Goal: Task Accomplishment & Management: Use online tool/utility

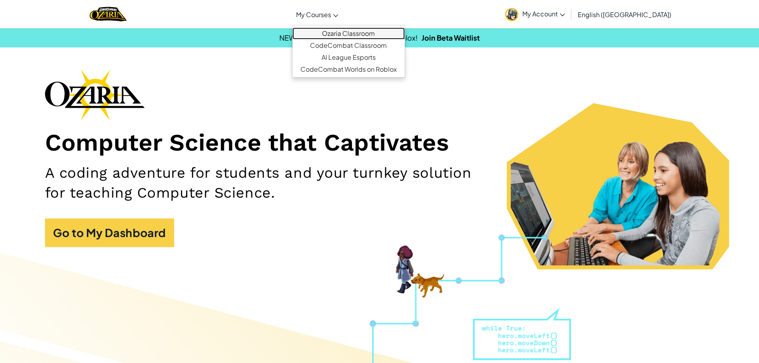
click at [377, 34] on link "Ozaria Classroom" at bounding box center [349, 33] width 112 height 12
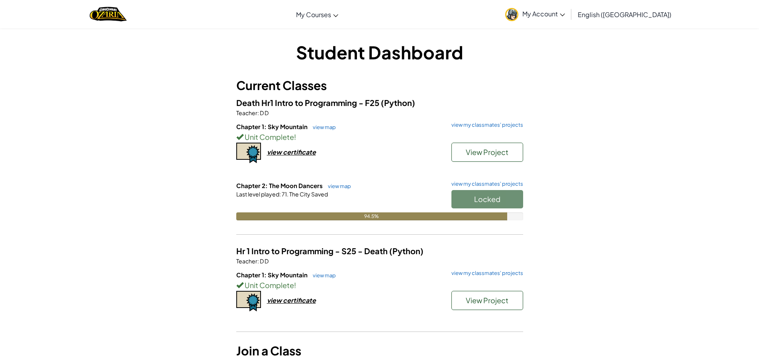
click at [463, 199] on div "Locked" at bounding box center [484, 201] width 80 height 22
click at [489, 202] on span "Start" at bounding box center [487, 198] width 17 height 9
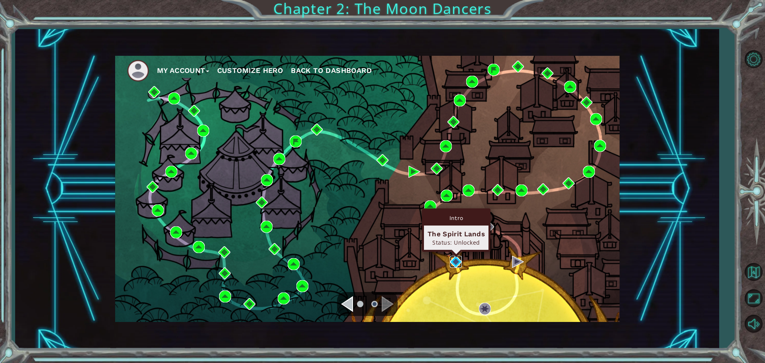
click at [460, 258] on img at bounding box center [456, 262] width 12 height 12
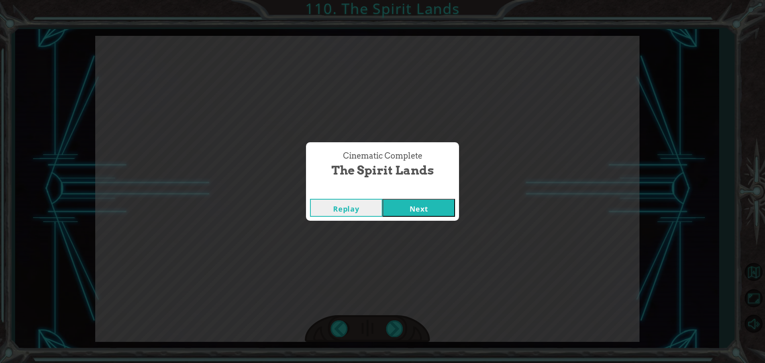
click at [411, 216] on button "Next" at bounding box center [419, 208] width 73 height 18
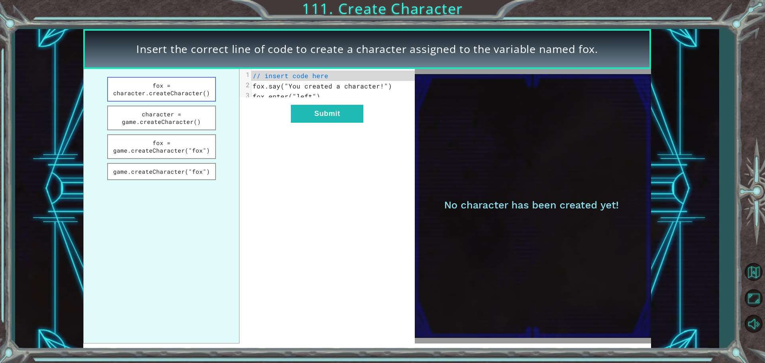
click at [196, 92] on button "fox = character.createCharacter()" at bounding box center [161, 89] width 109 height 25
drag, startPoint x: 158, startPoint y: 155, endPoint x: 138, endPoint y: 152, distance: 20.1
click at [139, 152] on button "fox = game.createCharacter("fox")" at bounding box center [161, 146] width 109 height 25
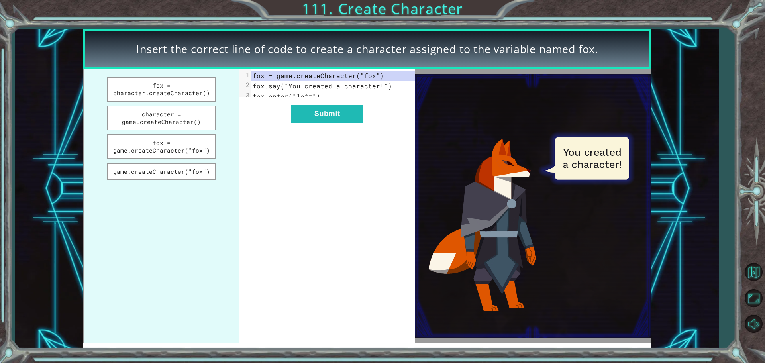
click at [302, 96] on span "fox.enter("left")" at bounding box center [287, 96] width 68 height 8
click at [306, 123] on button "Submit" at bounding box center [327, 114] width 73 height 18
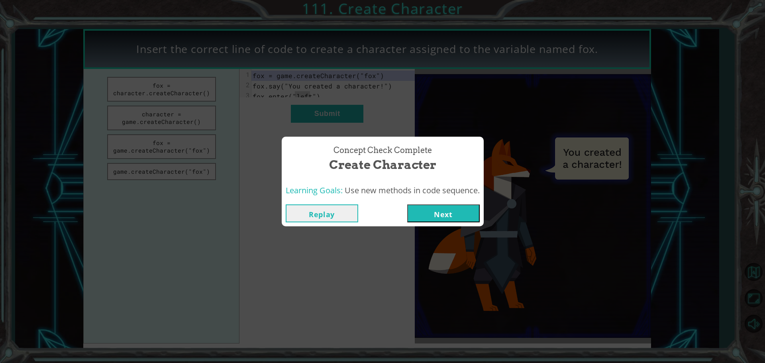
click at [449, 209] on button "Next" at bounding box center [443, 213] width 73 height 18
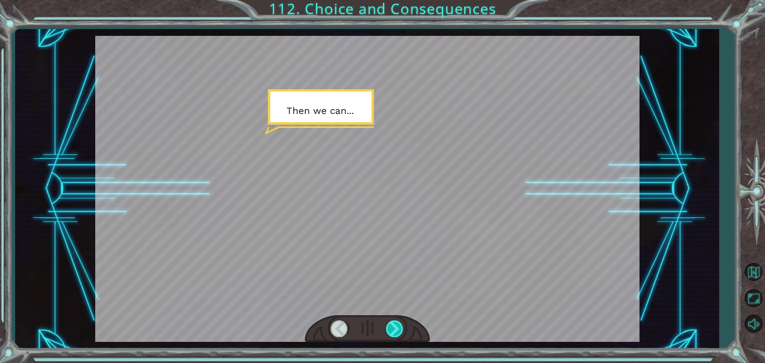
drag, startPoint x: 400, startPoint y: 326, endPoint x: 400, endPoint y: 320, distance: 5.2
click at [400, 326] on div at bounding box center [395, 328] width 18 height 16
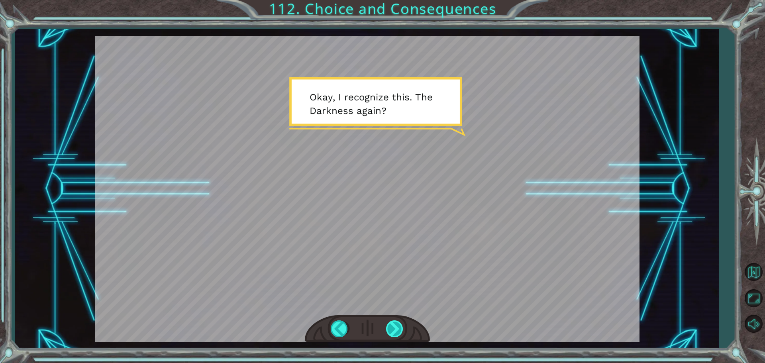
click at [392, 334] on div at bounding box center [395, 328] width 18 height 16
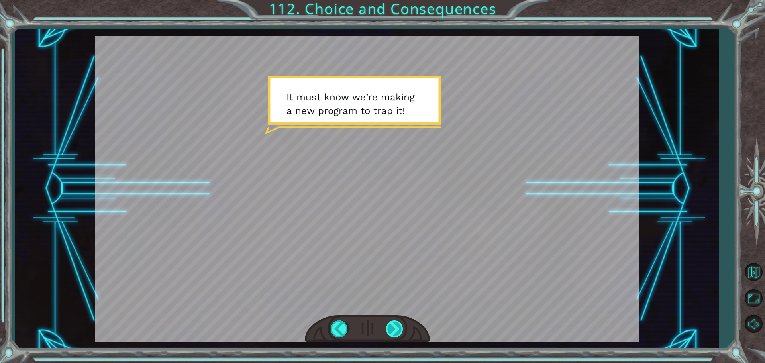
click at [387, 324] on div at bounding box center [395, 328] width 18 height 16
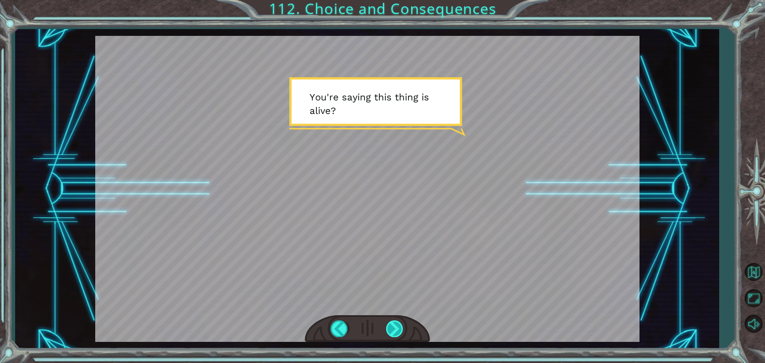
click at [387, 327] on div at bounding box center [395, 328] width 18 height 16
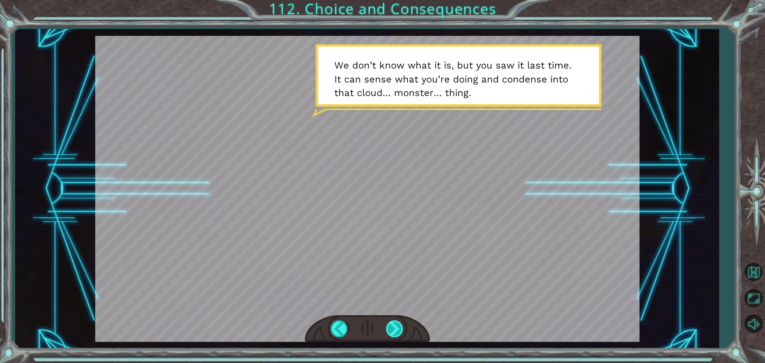
click at [397, 328] on div at bounding box center [395, 328] width 18 height 16
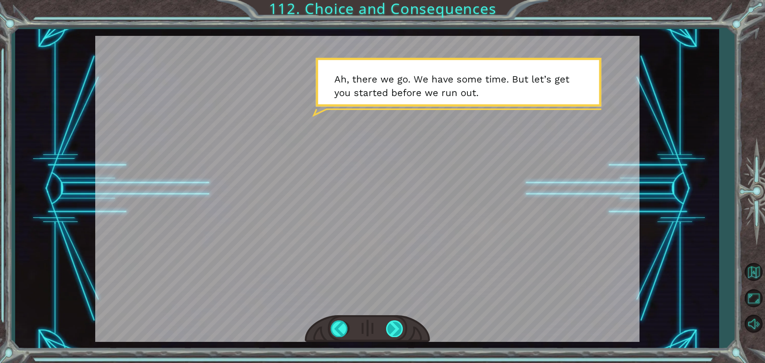
click at [397, 328] on div at bounding box center [395, 328] width 18 height 16
click at [388, 331] on div at bounding box center [395, 328] width 18 height 16
click at [368, 338] on div at bounding box center [367, 328] width 125 height 27
click at [391, 331] on div at bounding box center [395, 328] width 18 height 16
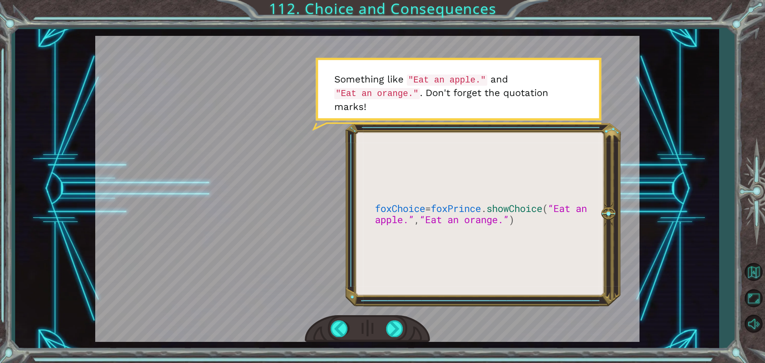
click at [404, 326] on div at bounding box center [367, 328] width 125 height 27
click at [397, 326] on div at bounding box center [395, 328] width 18 height 16
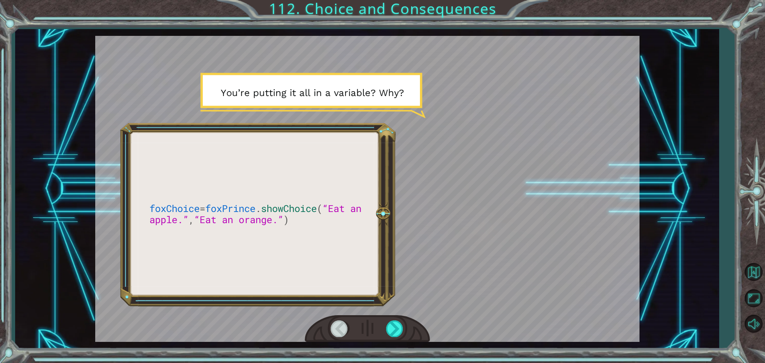
drag, startPoint x: 397, startPoint y: 326, endPoint x: 375, endPoint y: 330, distance: 22.0
click at [380, 330] on div at bounding box center [367, 328] width 125 height 27
click at [402, 331] on div at bounding box center [395, 328] width 18 height 16
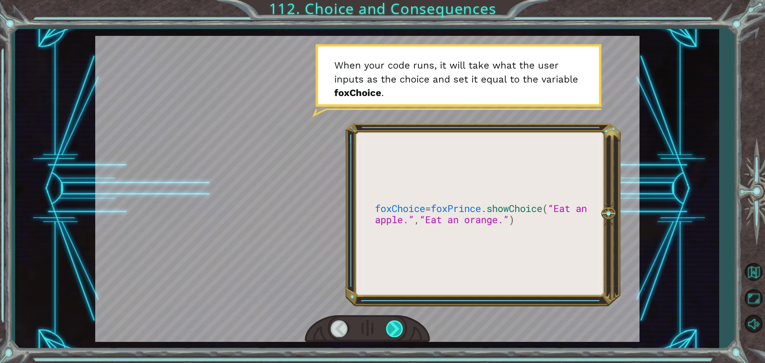
click at [401, 329] on div at bounding box center [395, 328] width 18 height 16
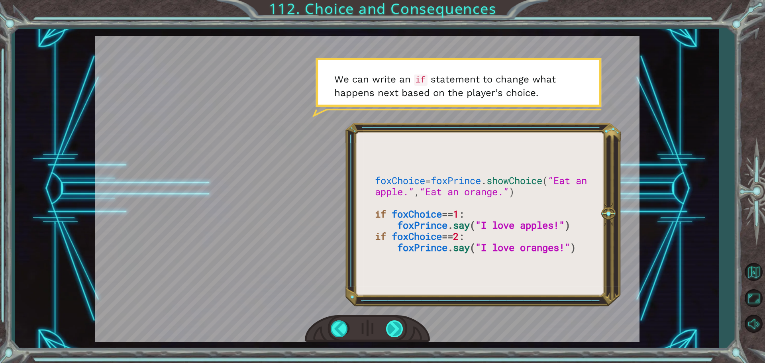
click at [401, 327] on div at bounding box center [395, 328] width 18 height 16
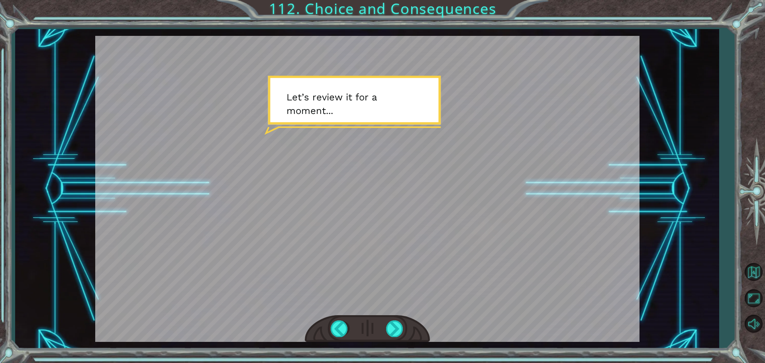
click at [393, 320] on div at bounding box center [367, 328] width 125 height 27
click at [390, 328] on div at bounding box center [395, 328] width 18 height 16
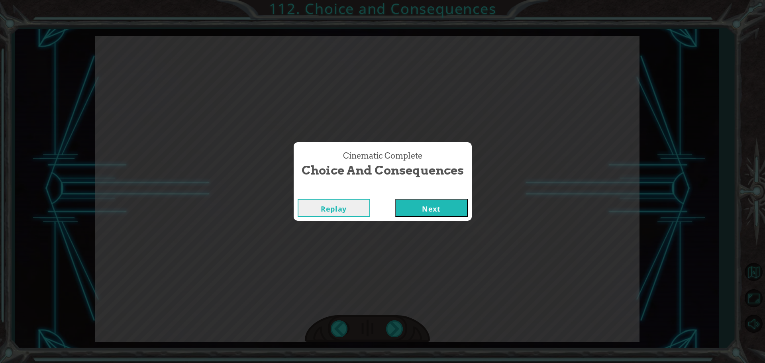
click at [435, 208] on button "Next" at bounding box center [431, 208] width 73 height 18
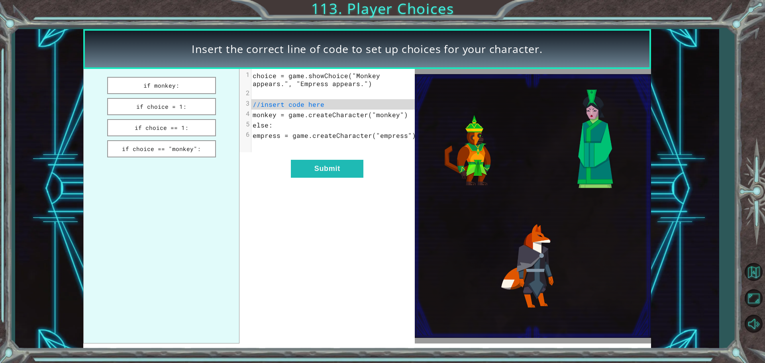
drag, startPoint x: 401, startPoint y: 230, endPoint x: 311, endPoint y: 231, distance: 89.7
click at [311, 231] on div "xxxxxxxxxx 6 1 choice = game.showChoice("Monkey appears.", "Empress appears.") …" at bounding box center [327, 206] width 175 height 275
click at [177, 127] on button "if choice == 1:" at bounding box center [161, 127] width 109 height 17
click at [317, 172] on button "Submit" at bounding box center [327, 169] width 73 height 18
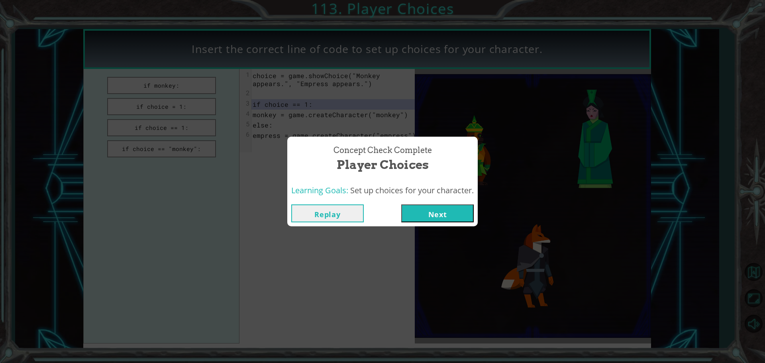
click at [450, 216] on button "Next" at bounding box center [437, 213] width 73 height 18
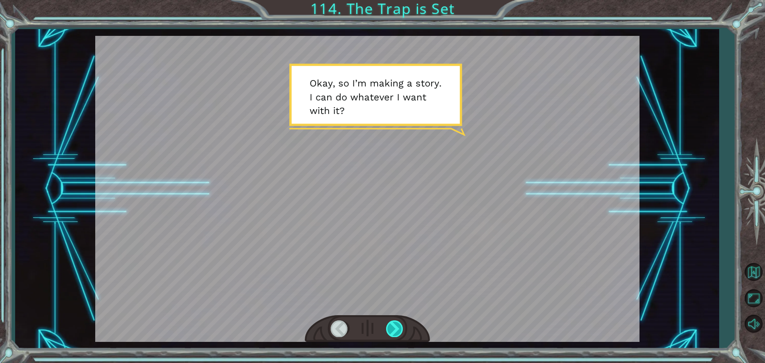
click at [395, 324] on div at bounding box center [395, 328] width 18 height 16
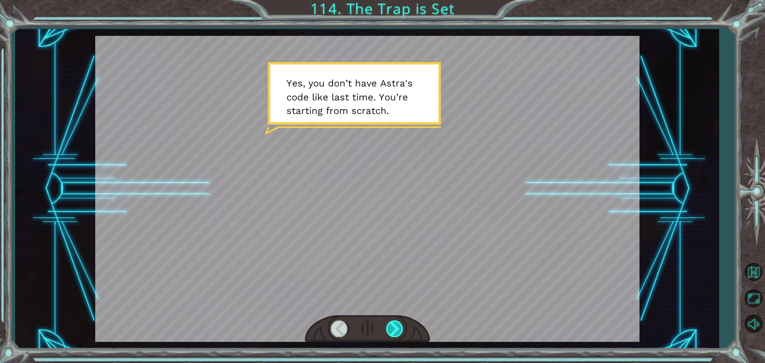
click at [395, 324] on div at bounding box center [395, 328] width 18 height 16
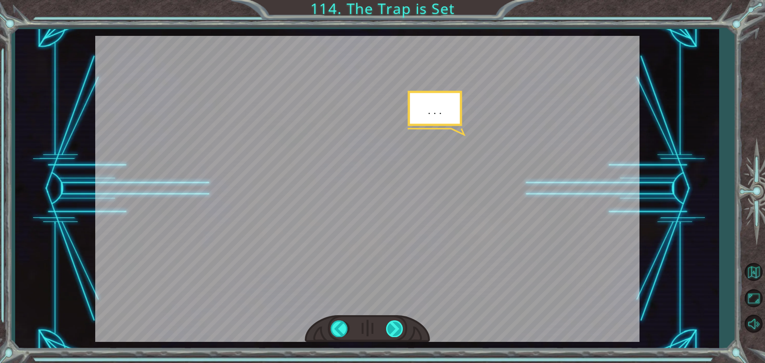
click at [395, 324] on div at bounding box center [395, 328] width 18 height 16
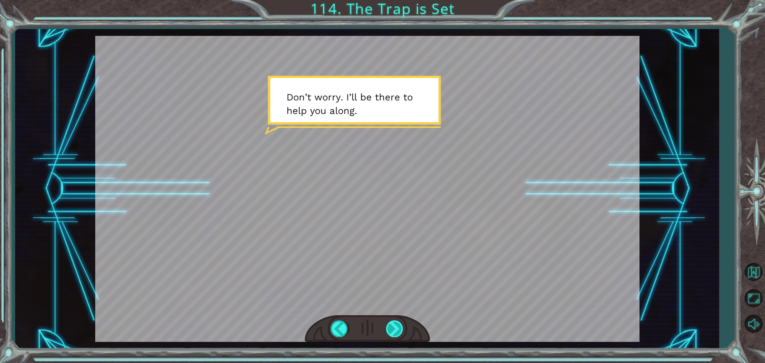
click at [395, 324] on div at bounding box center [395, 328] width 18 height 16
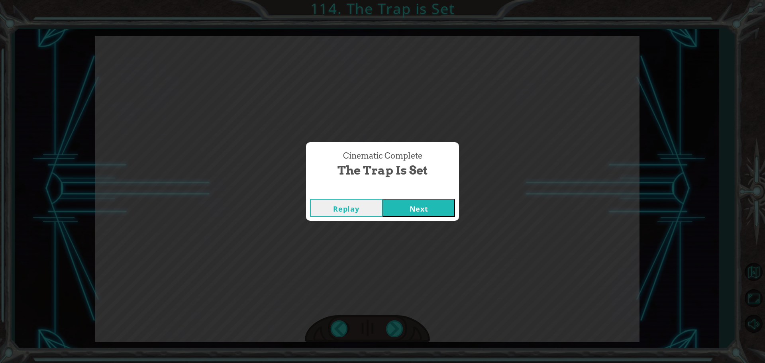
click at [433, 201] on button "Next" at bounding box center [419, 208] width 73 height 18
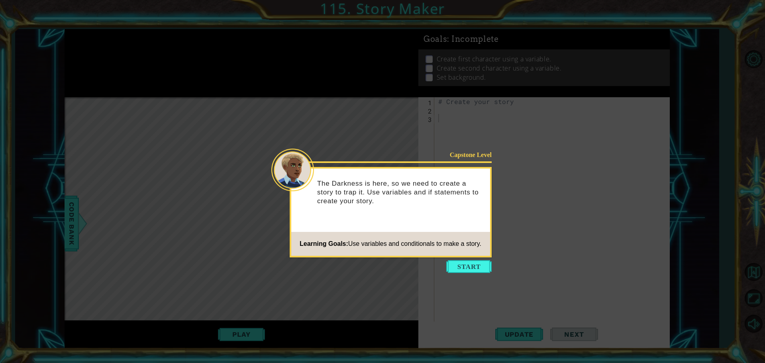
click at [475, 273] on icon at bounding box center [382, 181] width 765 height 363
click at [463, 276] on icon at bounding box center [382, 181] width 765 height 363
click at [489, 265] on button "Start" at bounding box center [468, 266] width 45 height 13
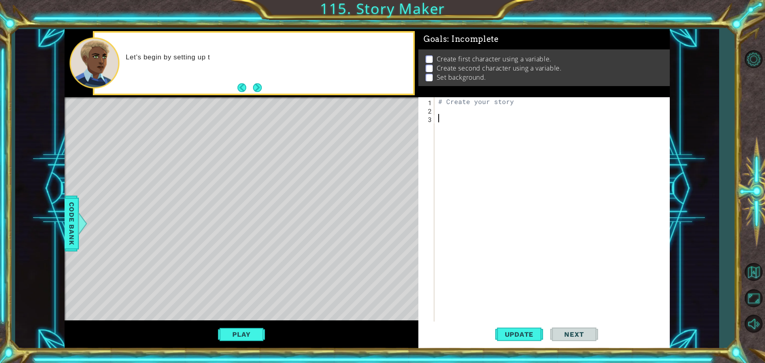
click at [462, 116] on div "# Create your story" at bounding box center [554, 218] width 235 height 243
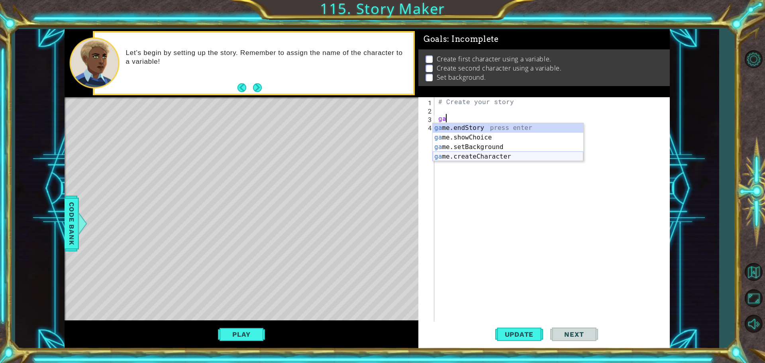
click at [492, 159] on div "ga me.endStory press enter ga me.showChoice press enter ga me.setBackground pre…" at bounding box center [508, 151] width 151 height 57
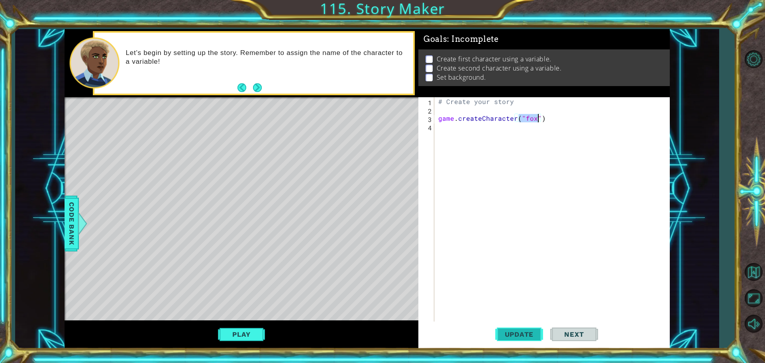
type textarea "game.createCharacter("fox")"
click at [516, 334] on span "Update" at bounding box center [519, 334] width 45 height 8
click at [244, 336] on button "Play" at bounding box center [241, 334] width 47 height 15
drag, startPoint x: 244, startPoint y: 336, endPoint x: 471, endPoint y: 133, distance: 304.9
click at [468, 134] on div "# Create your story game . createCharacter ( "fox" )" at bounding box center [554, 218] width 235 height 243
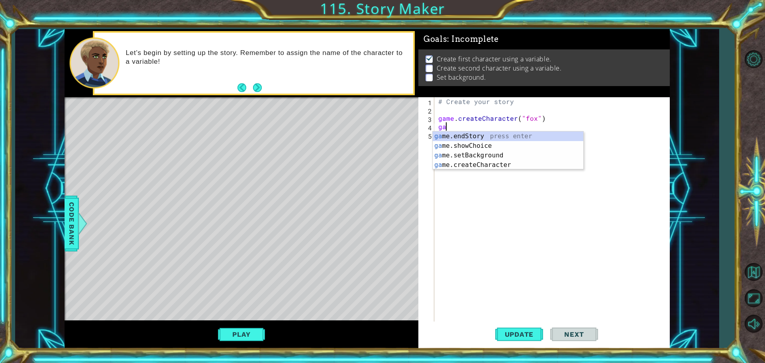
type textarea "g"
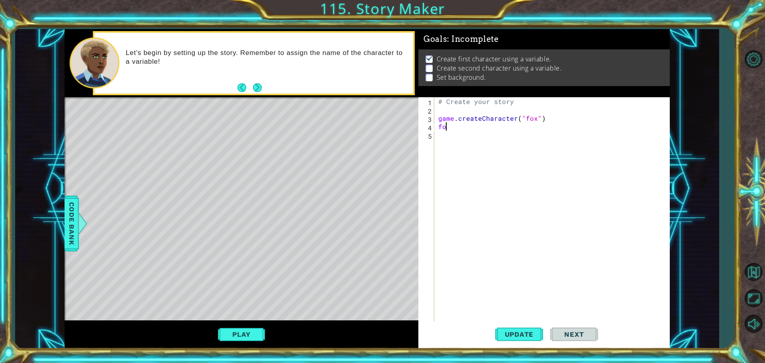
type textarea "f"
type textarea "Fox = game.createCharacter("fox")"
type textarea "foxs"
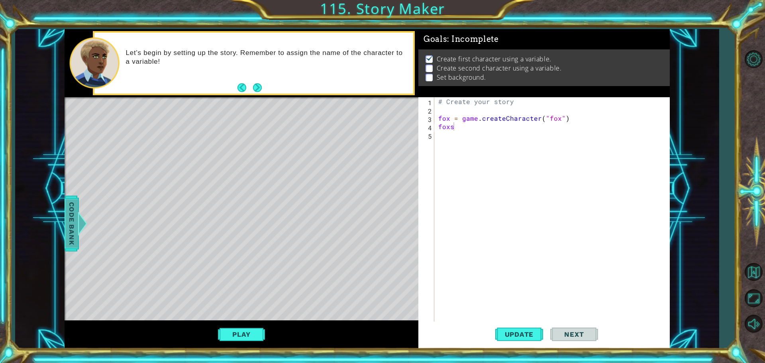
click at [66, 215] on span "Code Bank" at bounding box center [71, 223] width 13 height 49
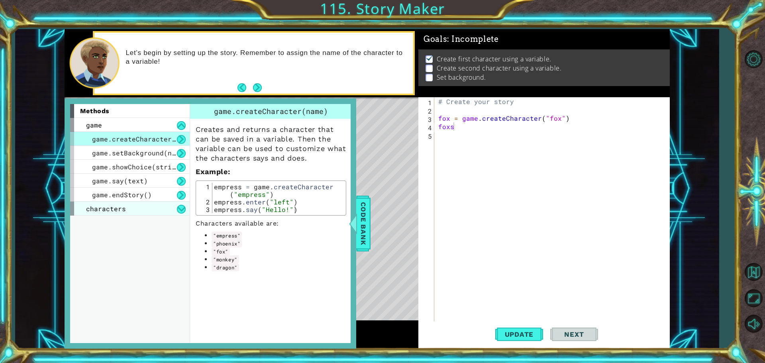
click at [121, 204] on span "characters" at bounding box center [106, 208] width 40 height 8
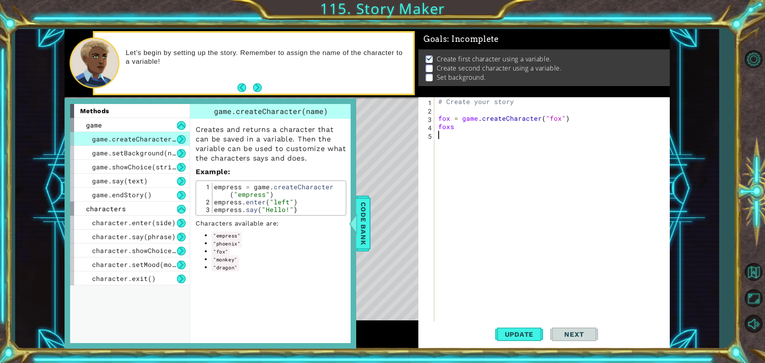
scroll to position [0, 0]
drag, startPoint x: 480, startPoint y: 138, endPoint x: 481, endPoint y: 134, distance: 4.2
click at [481, 135] on div "# Create your story fox = game . createCharacter ( "fox" ) foxs" at bounding box center [554, 218] width 235 height 243
click at [460, 130] on div "# Create your story fox = game . createCharacter ( "fox" ) foxs" at bounding box center [554, 218] width 235 height 243
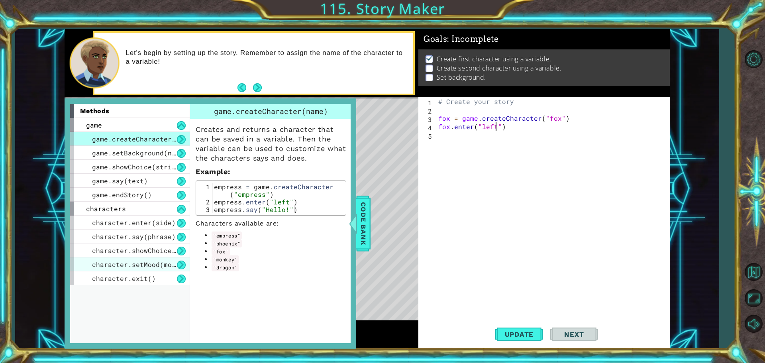
type textarea "fox.enter("left")"
click at [143, 261] on span "character.setMood(mood)" at bounding box center [138, 264] width 92 height 8
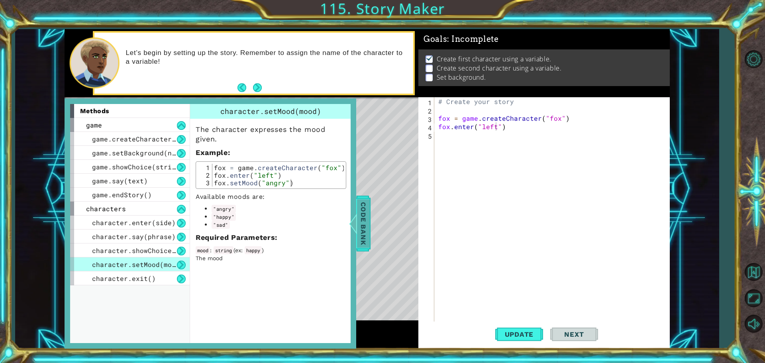
click at [368, 218] on span "Code Bank" at bounding box center [363, 223] width 13 height 49
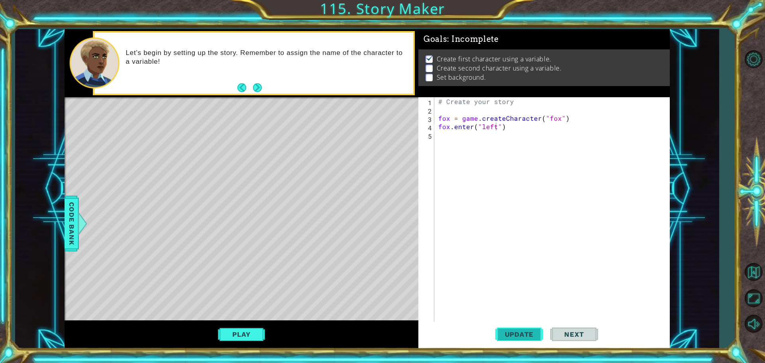
click at [530, 332] on span "Update" at bounding box center [519, 334] width 45 height 8
click at [234, 332] on button "Play" at bounding box center [241, 334] width 47 height 15
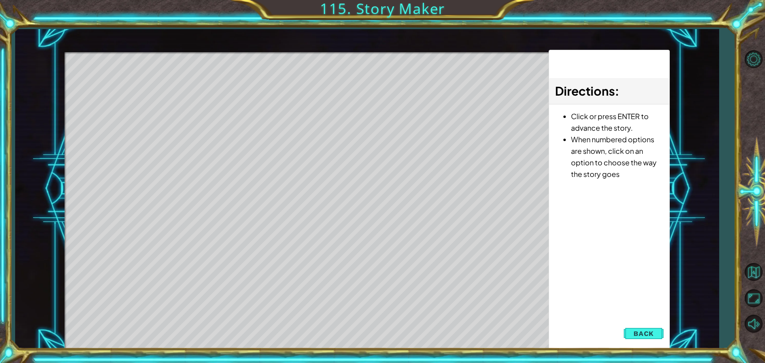
click at [660, 325] on div "Directions : Click or press ENTER to advance the story. When numbered options a…" at bounding box center [609, 200] width 121 height 300
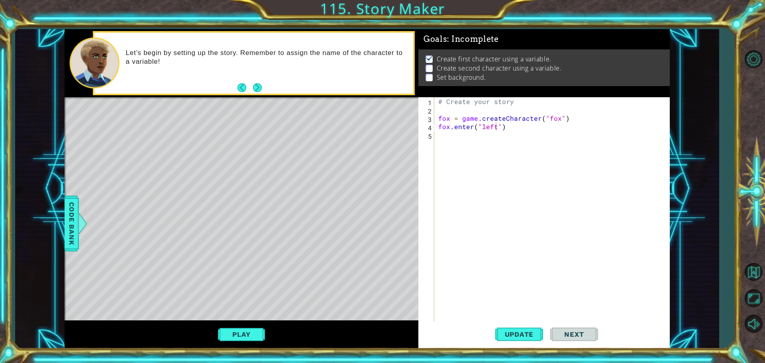
scroll to position [0, 0]
drag, startPoint x: 648, startPoint y: 328, endPoint x: 487, endPoint y: 270, distance: 170.6
click at [487, 270] on div "# Create your story fox = game . createCharacter ( "fox" ) fox . enter ( "left"…" at bounding box center [554, 218] width 235 height 243
click at [553, 116] on div "# Create your story fox = game . createCharacter ( "fox" ) fox . enter ( "left"…" at bounding box center [554, 218] width 235 height 243
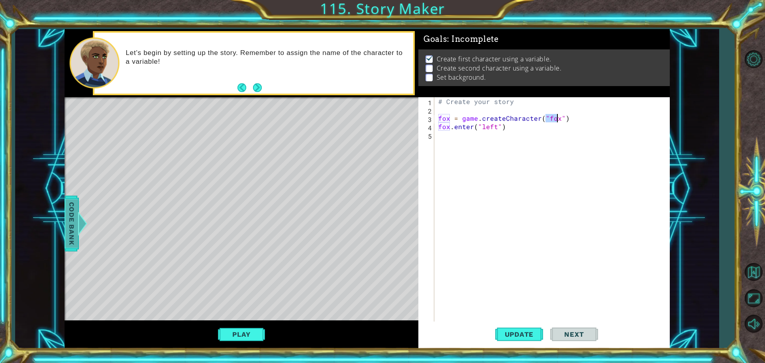
click at [70, 220] on div "1 ההההההההההההההההההההההההההההההההההההההההההההההההההההההההההההההההההההההההההההה…" at bounding box center [367, 189] width 704 height 320
click at [75, 217] on span "Code Bank" at bounding box center [71, 223] width 13 height 49
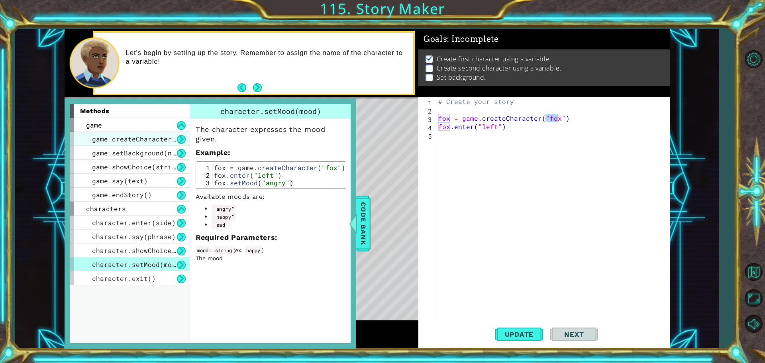
click at [140, 144] on div "game.createCharacter(name)" at bounding box center [130, 139] width 120 height 14
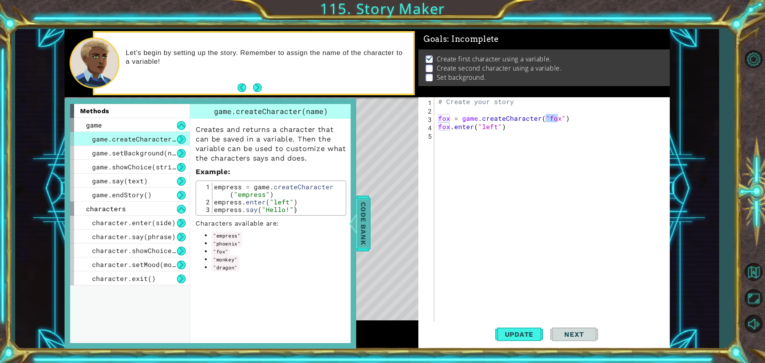
click at [370, 222] on div "Code Bank" at bounding box center [363, 224] width 14 height 56
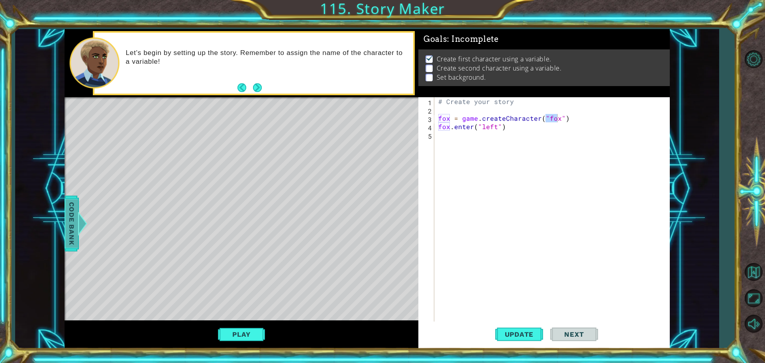
click at [77, 230] on span "Code Bank" at bounding box center [71, 223] width 13 height 49
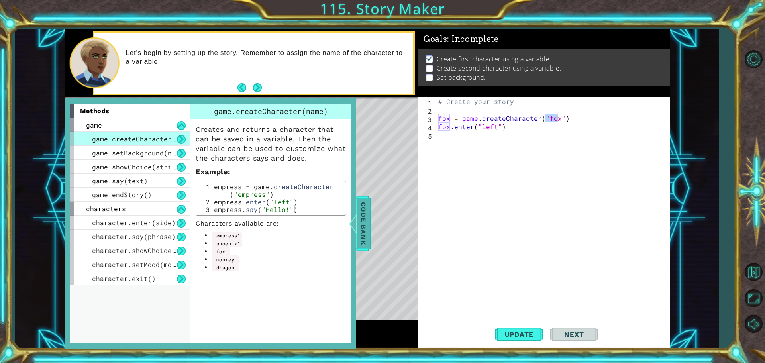
click at [366, 210] on span "Code Bank" at bounding box center [363, 223] width 13 height 49
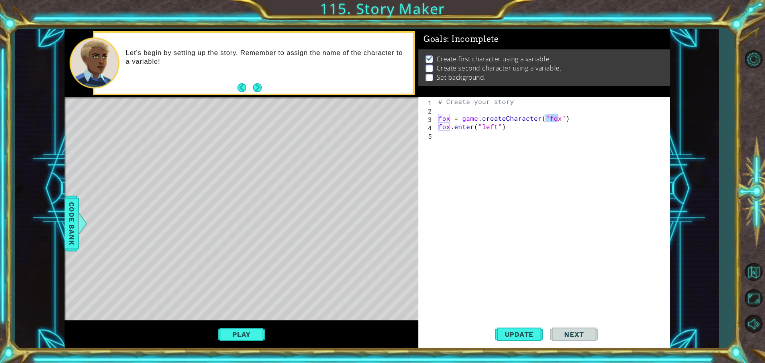
click at [551, 117] on div "# Create your story fox = game . createCharacter ( "fox" ) fox . enter ( "left"…" at bounding box center [552, 210] width 231 height 226
click at [551, 117] on div "# Create your story fox = game . createCharacter ( "fox" ) fox . enter ( "left"…" at bounding box center [554, 218] width 235 height 243
click at [529, 332] on span "Update" at bounding box center [519, 334] width 45 height 8
click at [257, 334] on button "Play" at bounding box center [241, 334] width 47 height 15
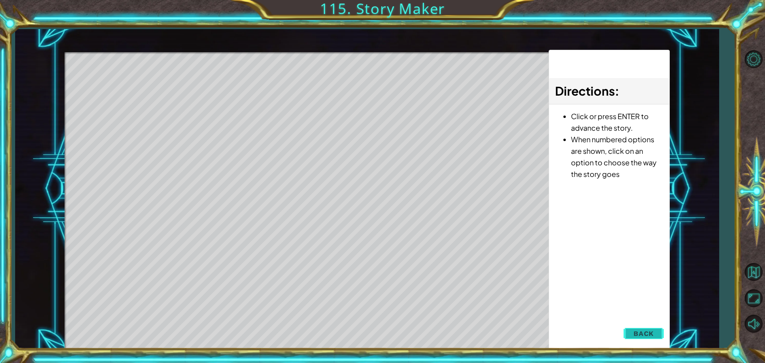
click at [642, 330] on span "Back" at bounding box center [644, 334] width 20 height 8
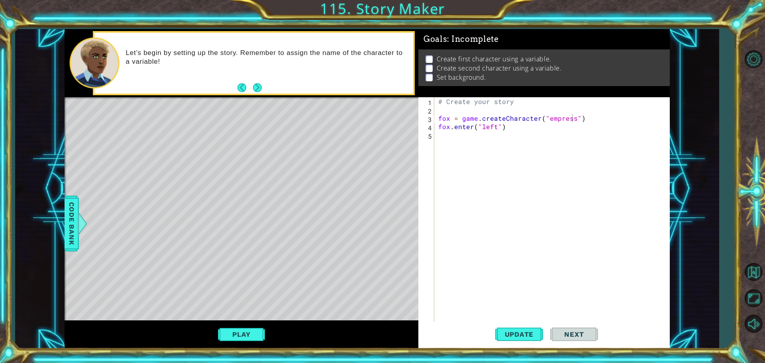
click at [258, 343] on div "Play" at bounding box center [242, 334] width 354 height 28
click at [256, 335] on button "Play" at bounding box center [241, 334] width 47 height 15
click at [650, 330] on div "Update Next" at bounding box center [546, 334] width 251 height 25
click at [445, 119] on div "# Create your story fox = game . createCharacter ( "empress" ) fox . enter ( "l…" at bounding box center [554, 218] width 235 height 243
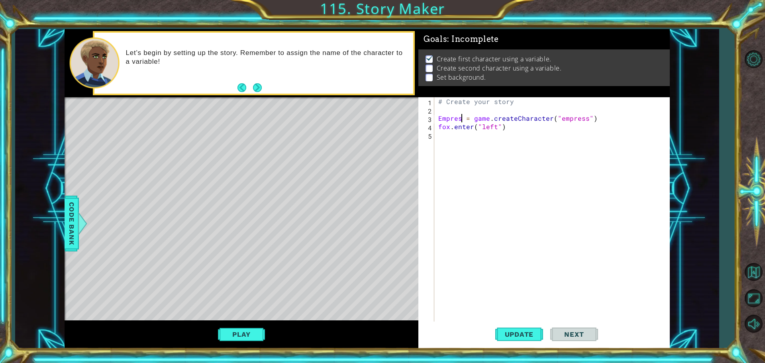
scroll to position [0, 2]
click at [446, 128] on div "# Create your story Empress = game . createCharacter ( "empress" ) fox . enter …" at bounding box center [554, 218] width 235 height 243
click at [446, 128] on div "# Create your story Empress = game . createCharacter ( "empress" ) fox . enter …" at bounding box center [552, 210] width 231 height 226
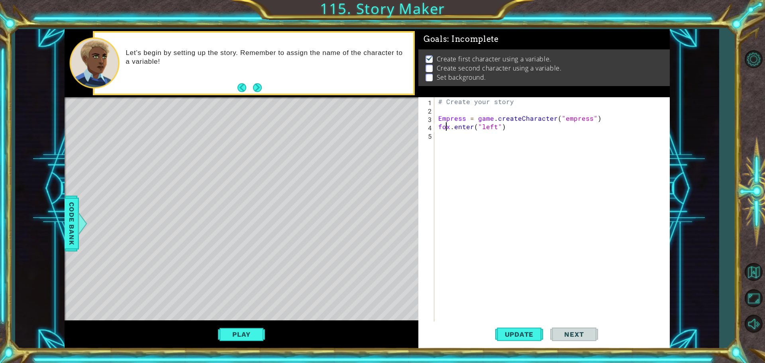
click at [446, 128] on div "# Create your story Empress = game . createCharacter ( "empress" ) fox . enter …" at bounding box center [554, 218] width 235 height 243
type textarea "Empress.enter("left")"
click at [493, 123] on div "# Create your story Empress = game . createCharacter ( "empress" ) Empress . en…" at bounding box center [554, 218] width 235 height 243
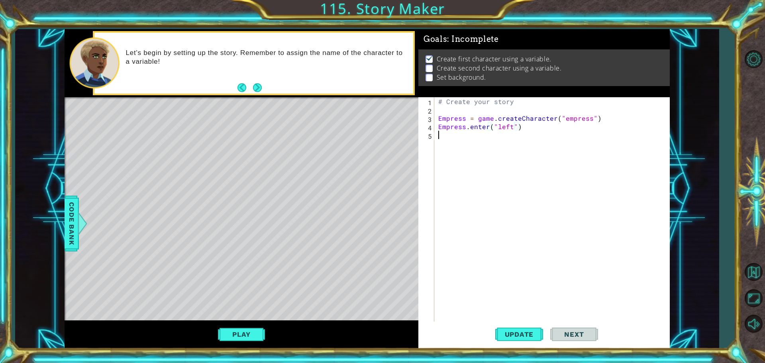
click at [456, 136] on div "# Create your story Empress = game . createCharacter ( "empress" ) Empress . en…" at bounding box center [554, 218] width 235 height 243
type textarea "E"
type textarea "Fox = game.createCharacter("fox")"
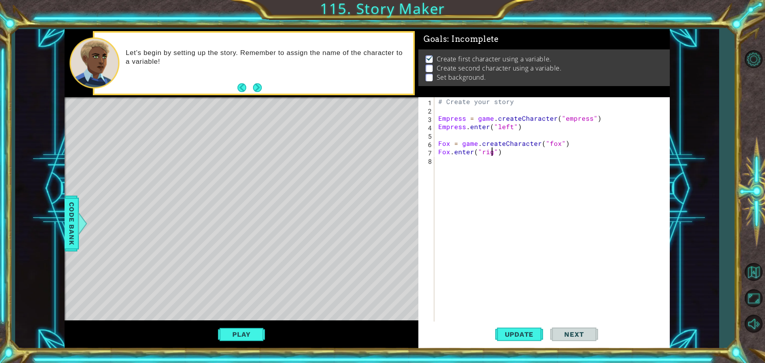
scroll to position [0, 4]
type textarea "Fox.enter("right")"
click at [505, 341] on button "Update" at bounding box center [519, 334] width 48 height 25
click at [245, 340] on button "Play" at bounding box center [241, 334] width 47 height 15
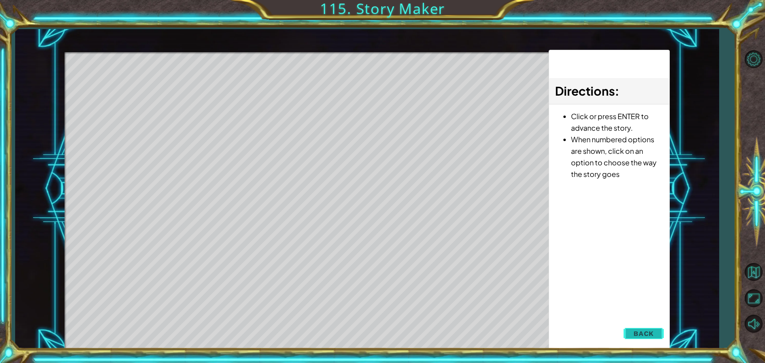
click at [650, 328] on button "Back" at bounding box center [644, 334] width 40 height 16
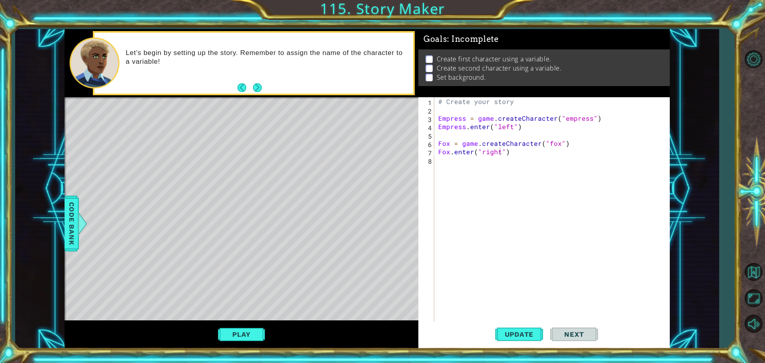
click at [530, 179] on div "# Create your story Empress = game . createCharacter ( "empress" ) Empress . en…" at bounding box center [554, 218] width 235 height 243
type textarea "wait(3)"
click at [527, 339] on button "Update" at bounding box center [519, 334] width 48 height 25
click at [489, 186] on div "# Create your story Empress = game . createCharacter ( "empress" ) Empress . en…" at bounding box center [555, 218] width 231 height 243
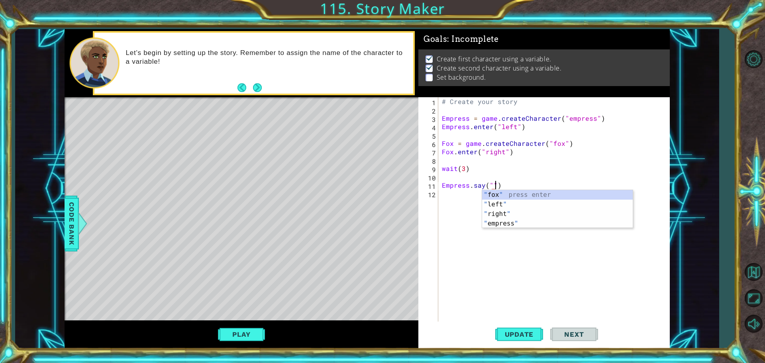
scroll to position [0, 3]
click at [467, 169] on div "# Create your story Empress = game . createCharacter ( "empress" ) Empress . en…" at bounding box center [555, 218] width 231 height 243
click at [465, 167] on div "# Create your story Empress = game . createCharacter ( "empress" ) Empress . en…" at bounding box center [555, 218] width 231 height 243
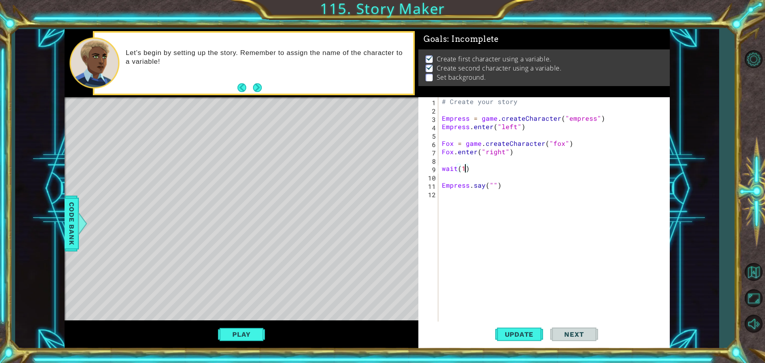
click at [489, 185] on div "# Create your story Empress = game . createCharacter ( "empress" ) Empress . en…" at bounding box center [555, 218] width 231 height 243
click at [493, 185] on div "# Create your story Empress = game . createCharacter ( "empress" ) Empress . en…" at bounding box center [555, 218] width 231 height 243
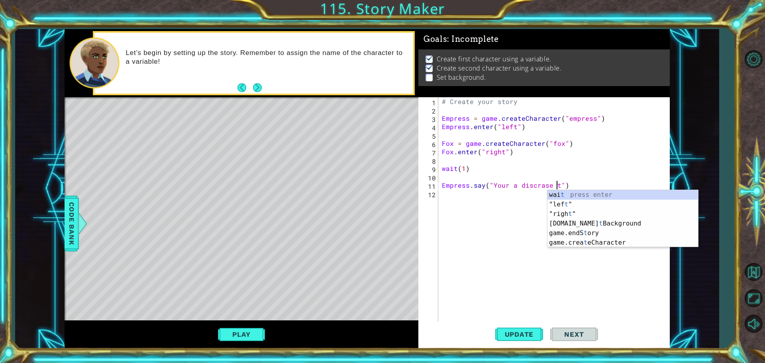
scroll to position [0, 7]
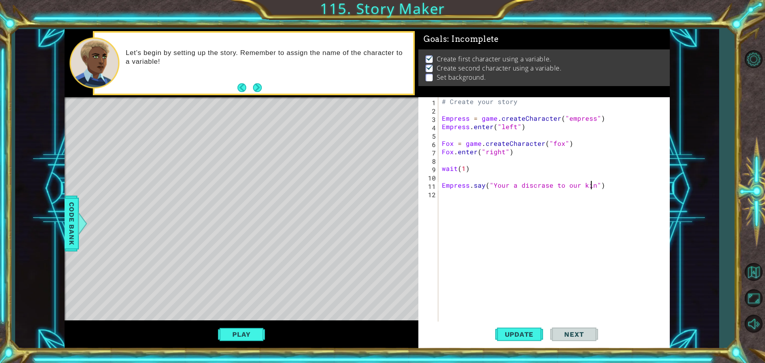
type textarea "Empress.say("Your a discrase to our kind")"
click at [365, 188] on div "1 ההההההההההההההההההההההההההההההההההההההההההההההההההההההההההההההההההההההההההההה…" at bounding box center [367, 189] width 605 height 320
click at [487, 202] on div "# Create your story Empress = game . createCharacter ( "empress" ) Empress . en…" at bounding box center [555, 218] width 231 height 243
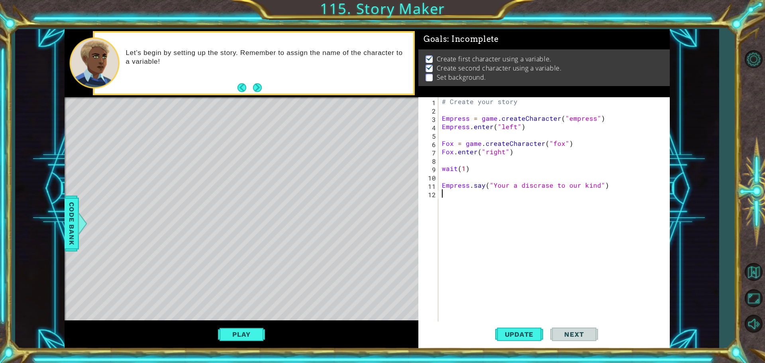
paste textarea "Empress.say("Your a discrase to our kind")"
click at [463, 194] on div "# Create your story Empress = game . createCharacter ( "empress" ) Empress . en…" at bounding box center [555, 218] width 231 height 243
drag, startPoint x: 478, startPoint y: 193, endPoint x: 581, endPoint y: 192, distance: 103.2
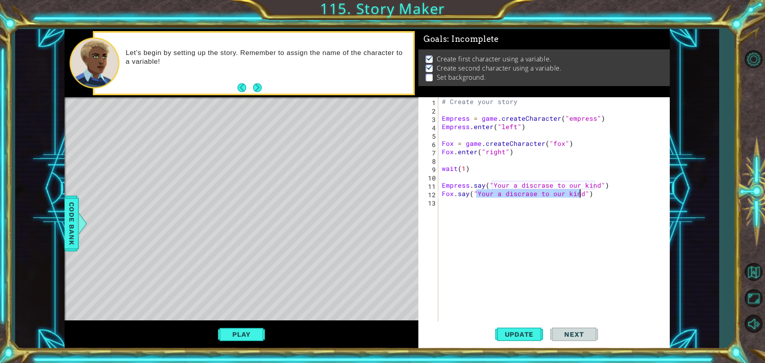
click at [581, 192] on div "# Create your story Empress = game . createCharacter ( "empress" ) Empress . en…" at bounding box center [555, 218] width 231 height 243
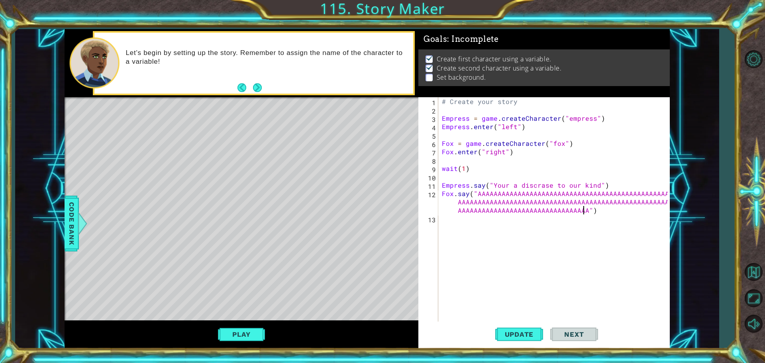
scroll to position [0, 35]
click at [533, 332] on span "Update" at bounding box center [519, 334] width 45 height 8
click at [252, 328] on button "Play" at bounding box center [241, 334] width 47 height 15
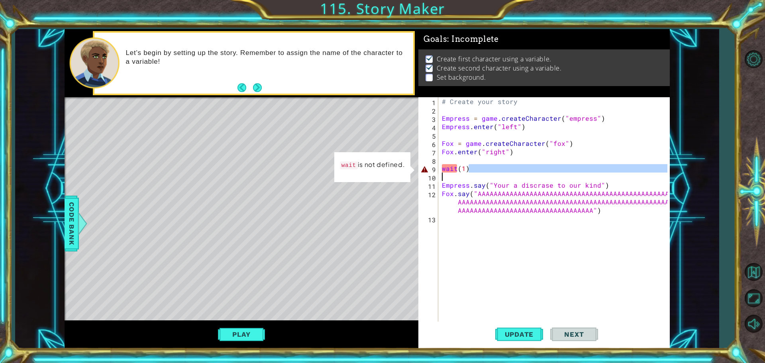
drag, startPoint x: 490, startPoint y: 167, endPoint x: 390, endPoint y: 174, distance: 100.3
click at [390, 174] on div "1 ההההההההההההההההההההההההההההההההההההההההההההההההההההההההההההההההההההההההההההה…" at bounding box center [367, 189] width 605 height 320
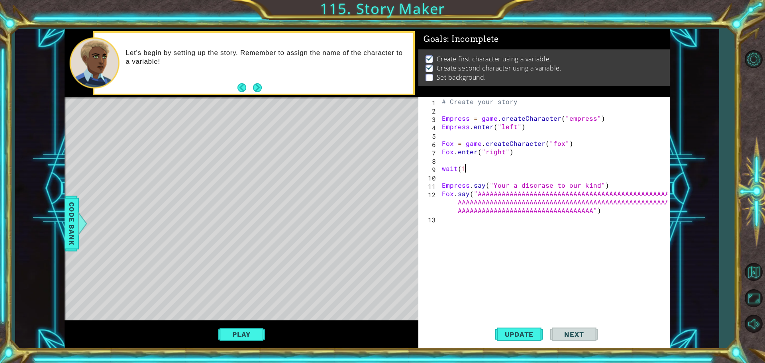
scroll to position [0, 0]
type textarea "w"
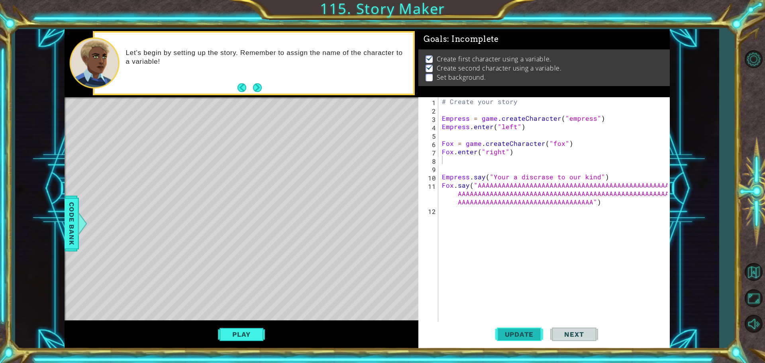
click at [523, 334] on span "Update" at bounding box center [519, 334] width 45 height 8
click at [238, 336] on button "Play" at bounding box center [241, 334] width 47 height 15
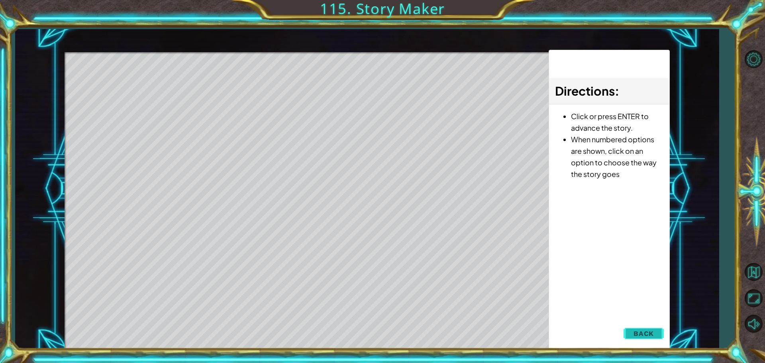
click at [655, 328] on button "Back" at bounding box center [644, 334] width 40 height 16
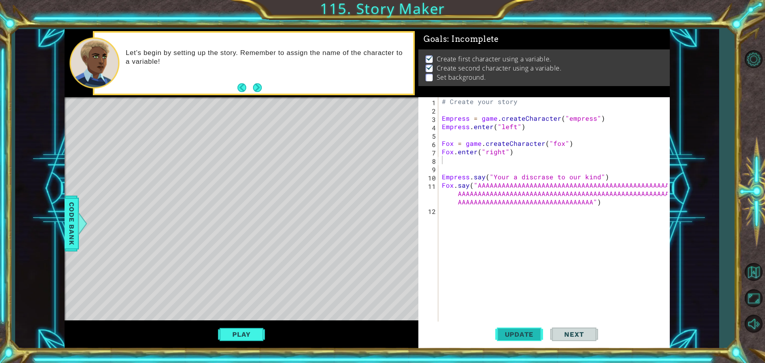
click at [509, 340] on button "Update" at bounding box center [519, 334] width 48 height 25
click at [248, 332] on button "Play" at bounding box center [241, 334] width 47 height 15
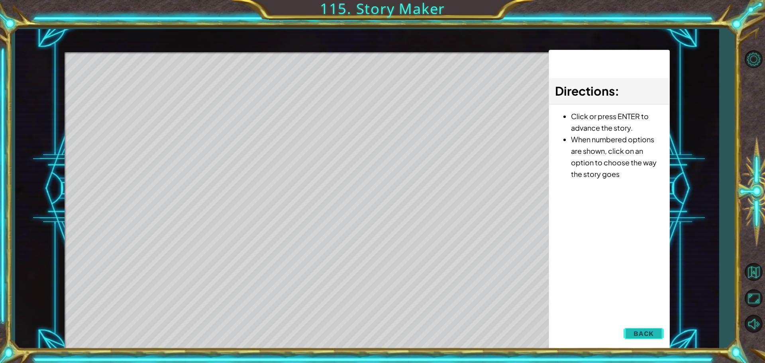
click at [639, 332] on span "Back" at bounding box center [644, 334] width 20 height 8
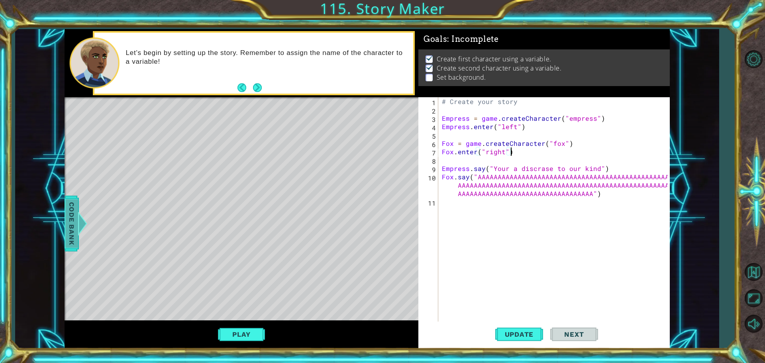
click at [73, 218] on span "Code Bank" at bounding box center [71, 223] width 13 height 49
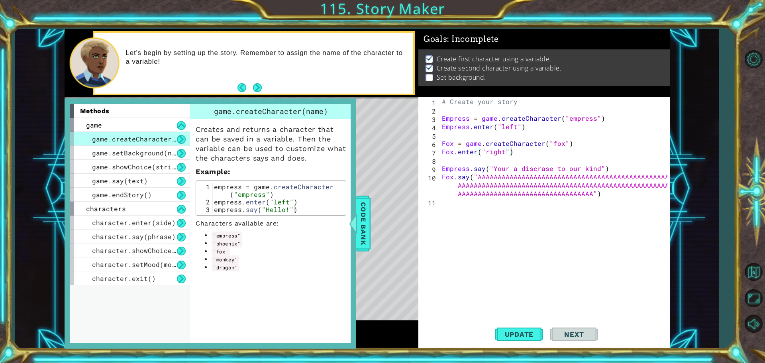
click at [175, 86] on div "Let’s begin by setting up the story. Remember to assign the name of the charact…" at bounding box center [253, 63] width 319 height 61
click at [363, 203] on span "Code Bank" at bounding box center [363, 223] width 13 height 49
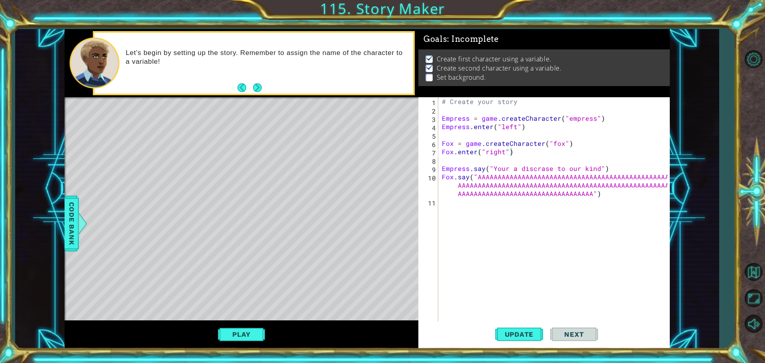
type textarea "Fox.say("AAAAAAAAAAAAAAAAAAAAAAAAAAAAAAAAAAAAAAAAAAAAAAAAAAAAAAAAAAAAAAAAAAAAAA…"
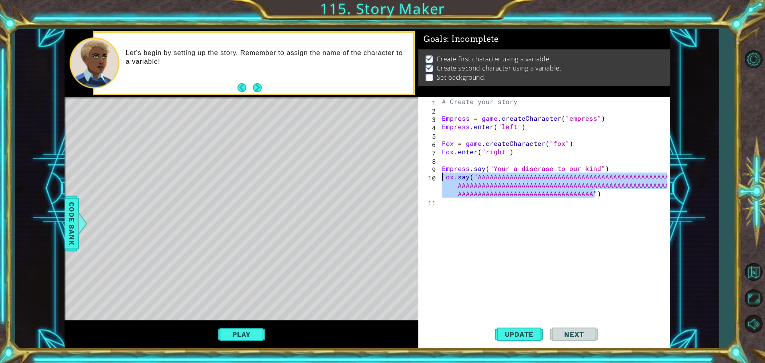
click at [407, 173] on div "1 ההההההההההההההההההההההההההההההההההההההההההההההההההההההההההההההההההההההההההההה…" at bounding box center [367, 189] width 605 height 320
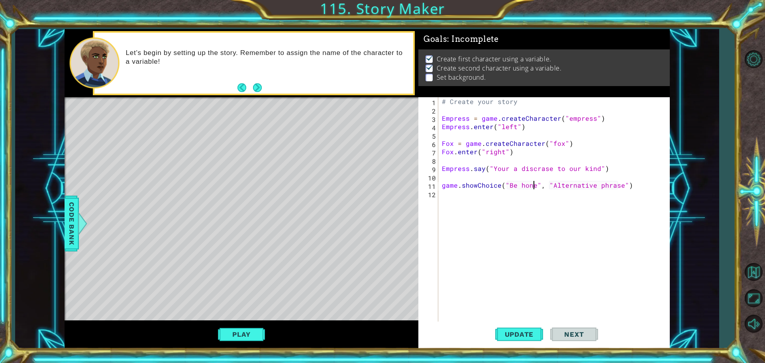
scroll to position [0, 6]
click at [570, 183] on div "# Create your story Empress = game . createCharacter ( "empress" ) Empress . en…" at bounding box center [555, 218] width 231 height 243
click at [590, 187] on div "# Create your story Empress = game . createCharacter ( "empress" ) Empress . en…" at bounding box center [555, 218] width 231 height 243
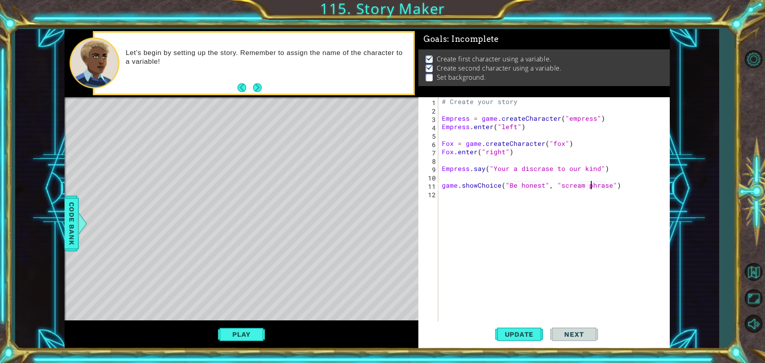
click at [590, 187] on div "# Create your story Empress = game . createCharacter ( "empress" ) Empress . en…" at bounding box center [555, 218] width 231 height 243
type textarea "game.showChoice("Be honest", "scream")"
click at [550, 213] on div "# Create your story Empress = game . createCharacter ( "empress" ) Empress . en…" at bounding box center [555, 218] width 231 height 243
type textarea "Choice = game.showChoice("Be honest", "scream")"
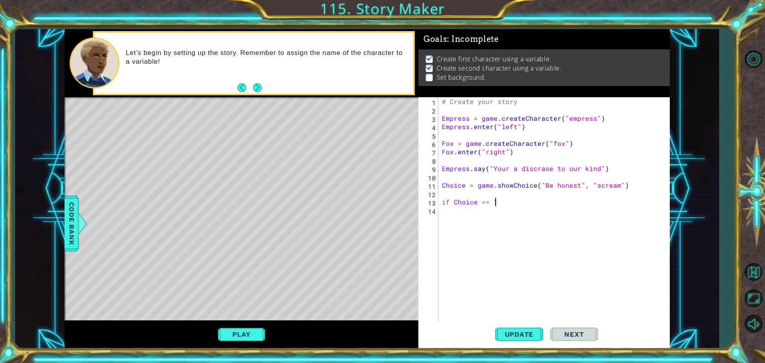
scroll to position [0, 3]
type textarea "if Choice == 1 then"
type textarea "if Choice == 1:"
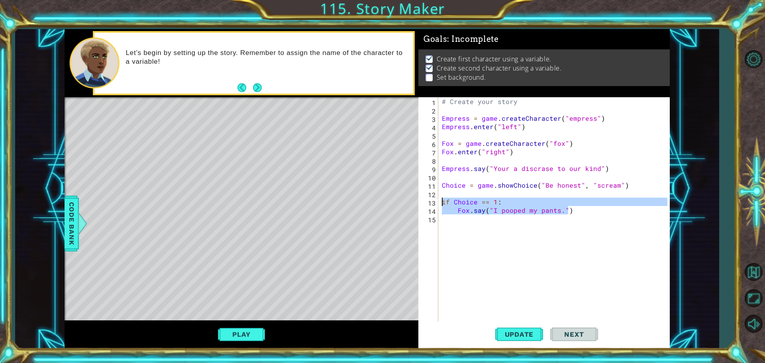
drag, startPoint x: 569, startPoint y: 209, endPoint x: 426, endPoint y: 206, distance: 143.5
click at [426, 206] on div "Fox.say("I pooped my pants.") 1 2 3 4 5 6 7 8 9 10 11 12 13 14 15 # Create your…" at bounding box center [542, 210] width 249 height 226
type textarea "if Choice == 1: Fox.say("I pooped my pants.")"
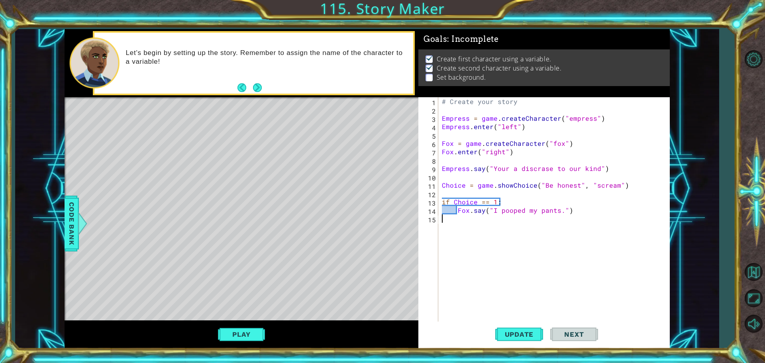
click at [475, 221] on div "# Create your story Empress = game . createCharacter ( "empress" ) Empress . en…" at bounding box center [555, 218] width 231 height 243
type textarea "else:"
drag, startPoint x: 577, startPoint y: 210, endPoint x: 459, endPoint y: 212, distance: 118.4
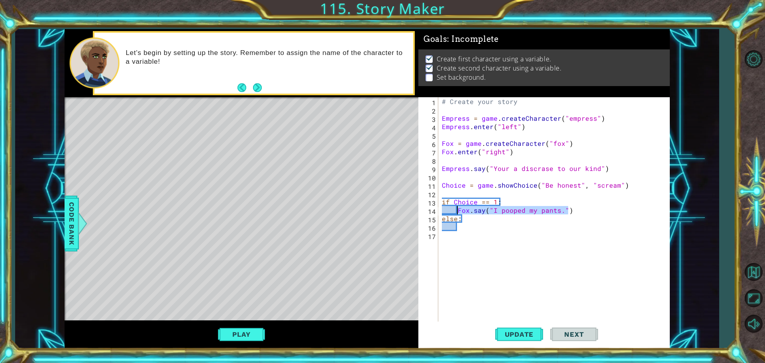
click at [459, 212] on div "# Create your story Empress = game . createCharacter ( "empress" ) Empress . en…" at bounding box center [555, 218] width 231 height 243
type textarea "Fox.say("I pooped my pants.")"
click at [466, 224] on div "# Create your story Empress = game . createCharacter ( "empress" ) Empress . en…" at bounding box center [555, 218] width 231 height 243
paste textarea "Fox.say("I pooped my pants.")"
drag, startPoint x: 492, startPoint y: 228, endPoint x: 558, endPoint y: 225, distance: 66.6
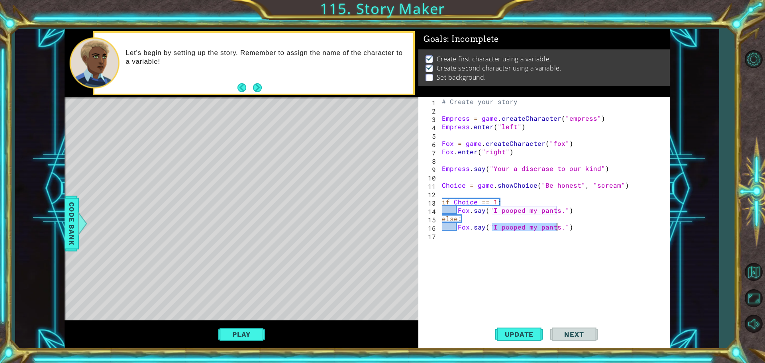
click at [558, 225] on div "# Create your story Empress = game . createCharacter ( "empress" ) Empress . en…" at bounding box center [555, 218] width 231 height 243
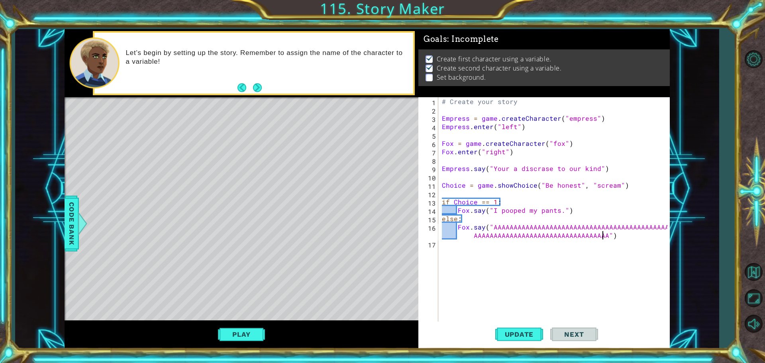
scroll to position [0, 23]
type textarea "Fox.say("AAAAAAAAAAAAAAAAAAAAAAAAAAAAAAAAAAAAAAAAAAAAAAAAAAAAAAAAAAAAAAAAAAAAAA…"
click at [511, 334] on span "Update" at bounding box center [519, 334] width 45 height 8
click at [243, 328] on div "Play" at bounding box center [242, 334] width 354 height 28
click at [243, 329] on button "Play" at bounding box center [241, 334] width 47 height 15
